Goal: Task Accomplishment & Management: Manage account settings

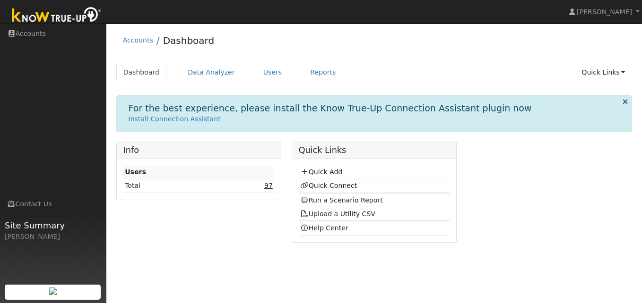
click at [269, 187] on link "97" at bounding box center [268, 186] width 9 height 8
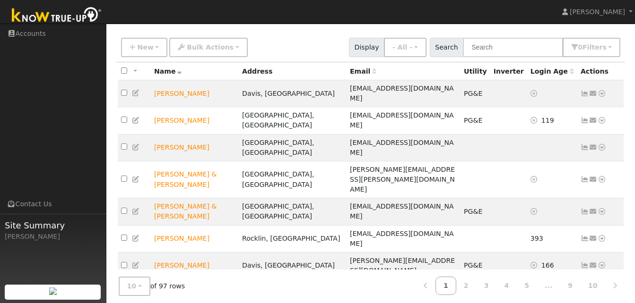
scroll to position [62, 0]
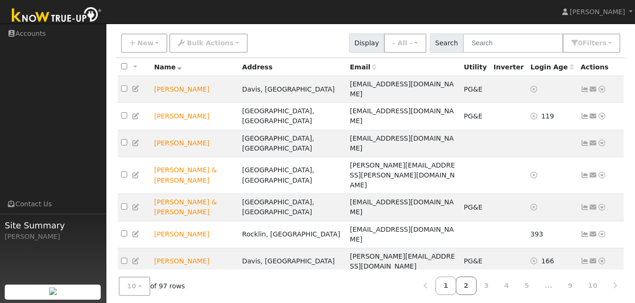
click at [475, 280] on link "2" at bounding box center [466, 286] width 21 height 18
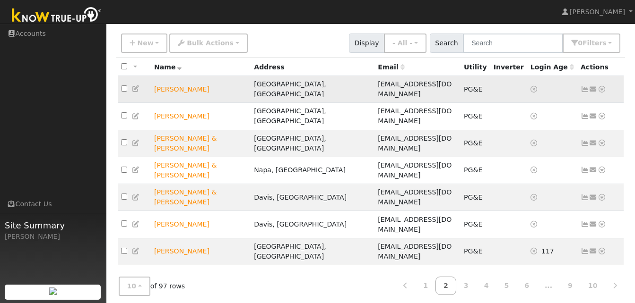
click at [587, 88] on icon at bounding box center [585, 89] width 9 height 7
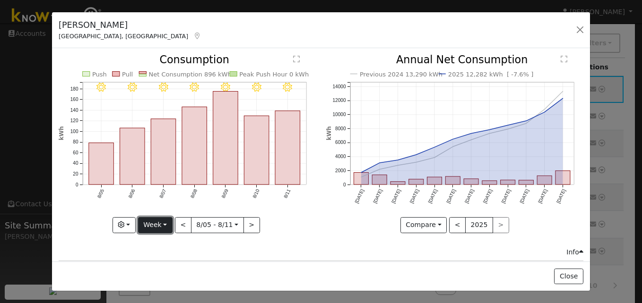
click at [166, 220] on button "Week" at bounding box center [155, 225] width 35 height 16
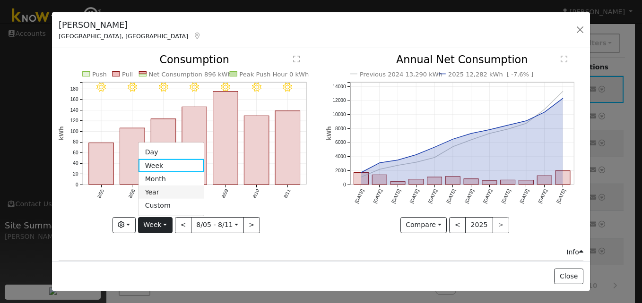
click at [160, 188] on link "Year" at bounding box center [172, 192] width 66 height 13
type input "2024-08-01"
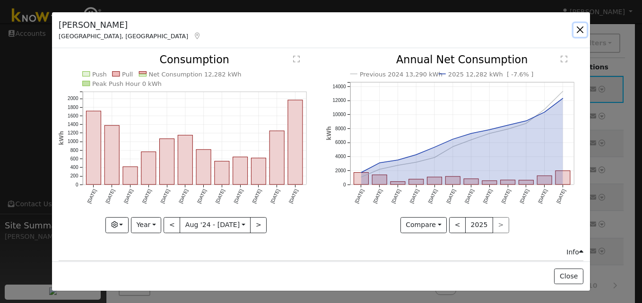
click at [579, 32] on button "button" at bounding box center [579, 29] width 13 height 13
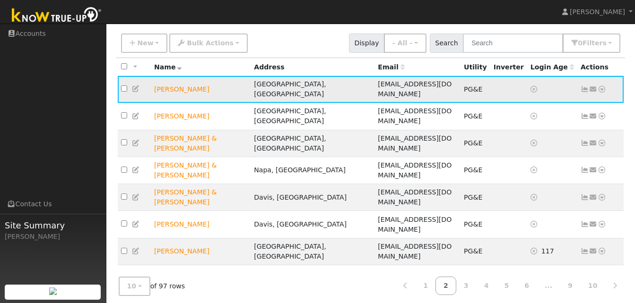
click at [600, 86] on icon at bounding box center [602, 89] width 9 height 7
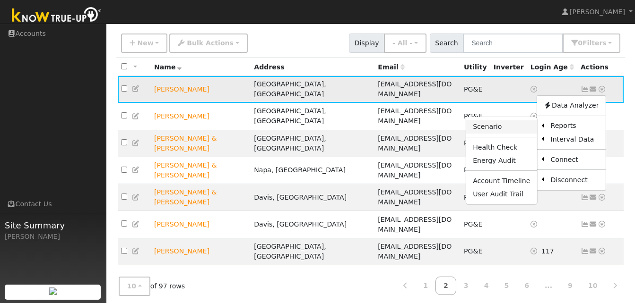
click at [493, 125] on link "Scenario" at bounding box center [501, 127] width 70 height 13
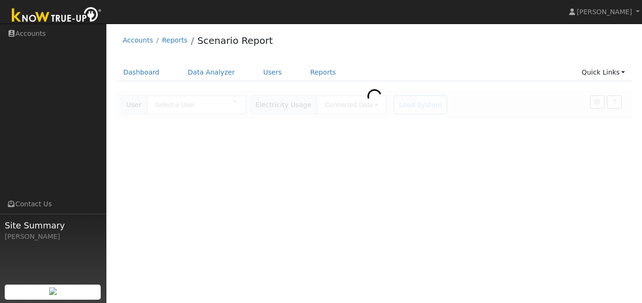
type input "[PERSON_NAME]"
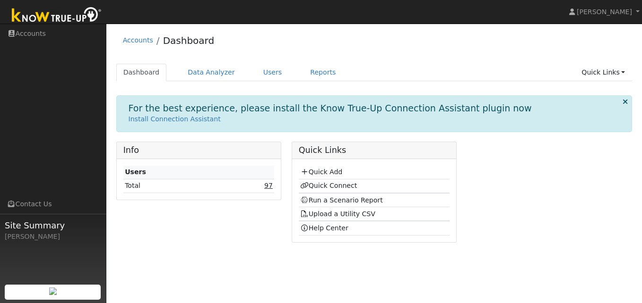
click at [267, 189] on link "97" at bounding box center [268, 186] width 9 height 8
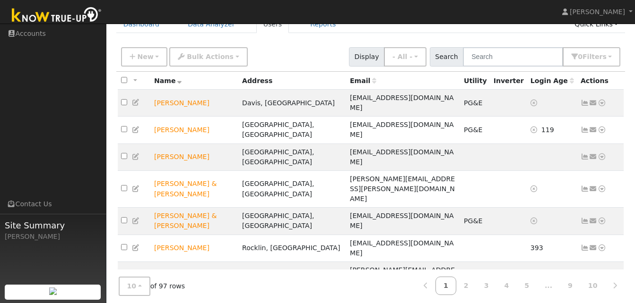
scroll to position [60, 0]
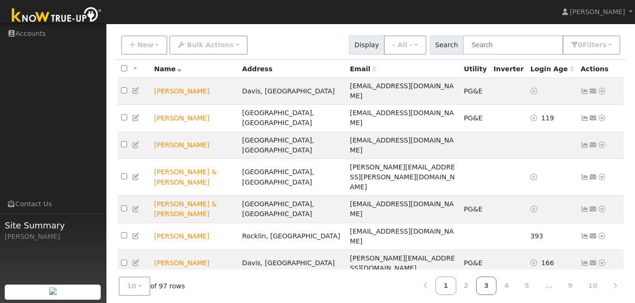
click at [496, 284] on link "3" at bounding box center [486, 286] width 21 height 18
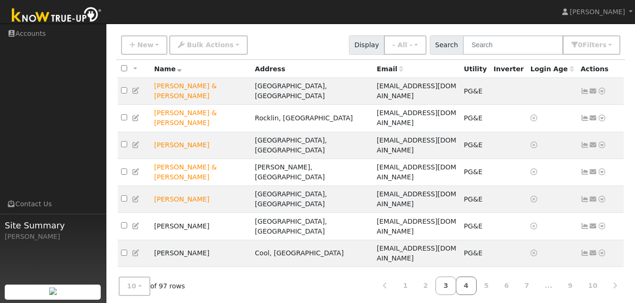
click at [477, 284] on link "4" at bounding box center [466, 286] width 21 height 18
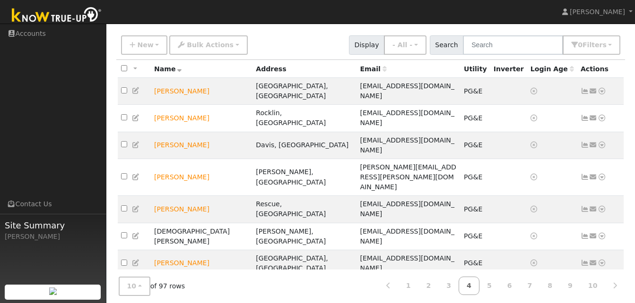
checkbox input "false"
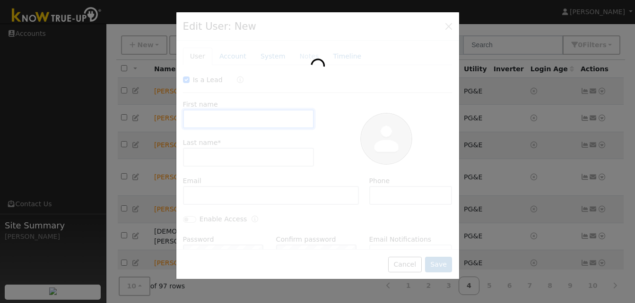
checkbox input "true"
type input "Joe & Kelly"
type input "Hunt"
type input "jhunt703@gmail.com"
type input "707-319-7873"
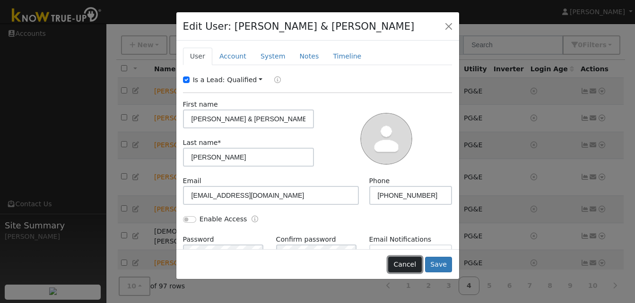
click at [404, 266] on button "Cancel" at bounding box center [405, 265] width 34 height 16
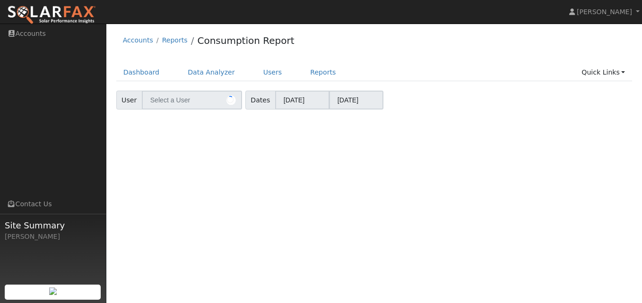
type input "[PERSON_NAME]"
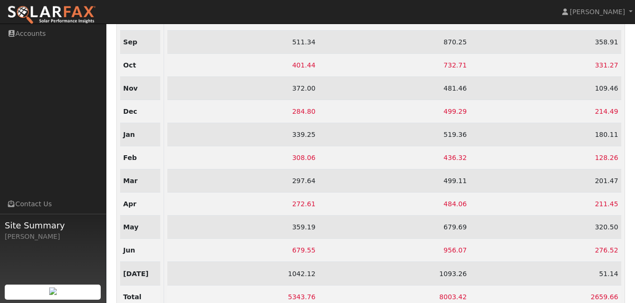
scroll to position [197, 0]
